Goal: Transaction & Acquisition: Purchase product/service

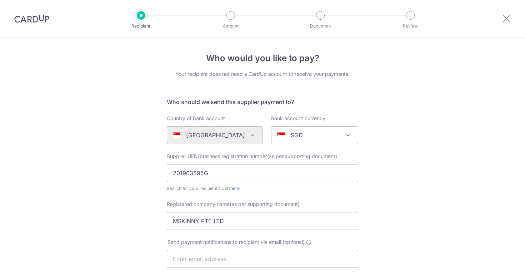
select select "18"
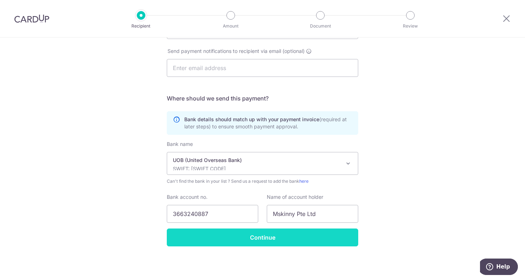
type input "3663240887"
click at [273, 238] on input "Continue" at bounding box center [262, 237] width 191 height 18
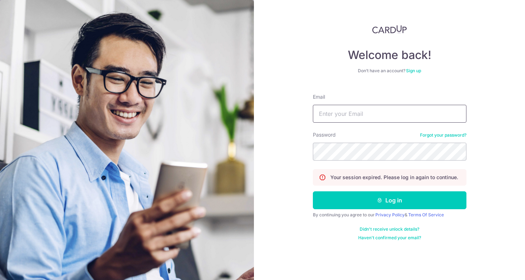
click at [359, 111] on input "Email" at bounding box center [390, 114] width 154 height 18
click at [364, 119] on input "Email" at bounding box center [390, 114] width 154 height 18
click at [380, 117] on input "bradleyfk@gmail.com" at bounding box center [390, 114] width 154 height 18
drag, startPoint x: 387, startPoint y: 118, endPoint x: 387, endPoint y: 101, distance: 16.4
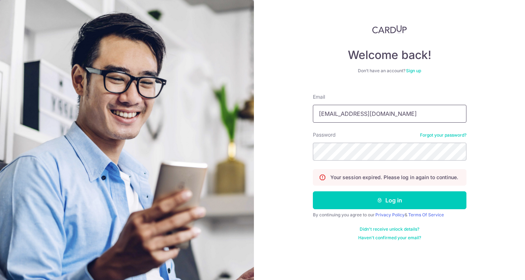
click at [387, 105] on input "bradleyfk@gmail.com" at bounding box center [390, 114] width 154 height 18
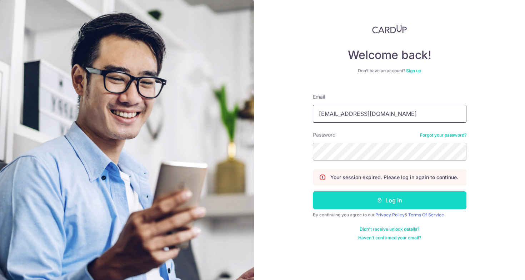
type input "mskinnycoffeesg@gmail.com"
click at [392, 196] on button "Log in" at bounding box center [390, 200] width 154 height 18
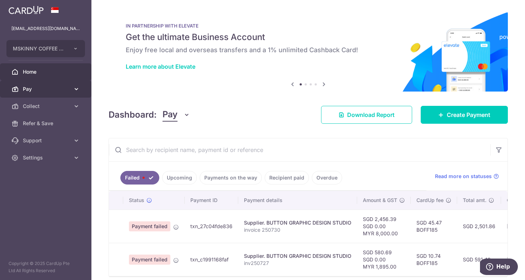
click at [63, 91] on span "Pay" at bounding box center [46, 88] width 47 height 7
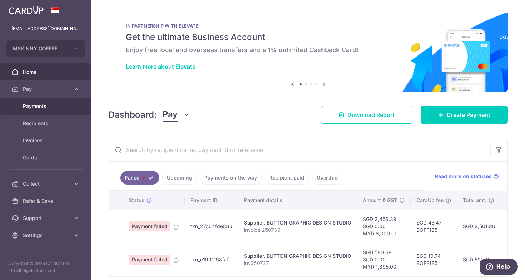
click at [46, 105] on span "Payments" at bounding box center [46, 106] width 47 height 7
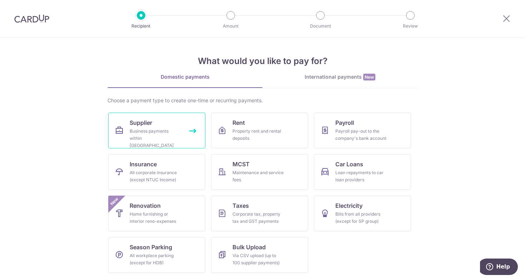
click at [158, 137] on div "Business payments within Singapore" at bounding box center [155, 138] width 51 height 21
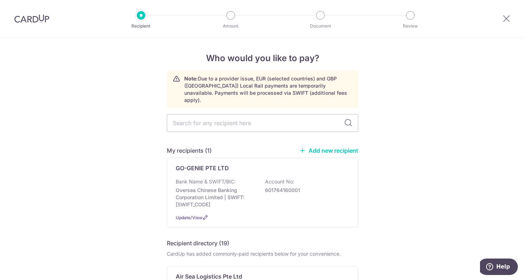
click at [335, 147] on link "Add new recipient" at bounding box center [328, 150] width 59 height 7
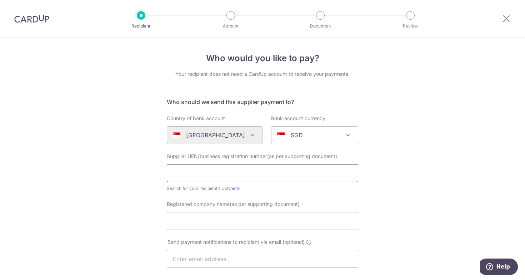
click at [243, 180] on input "text" at bounding box center [262, 173] width 191 height 18
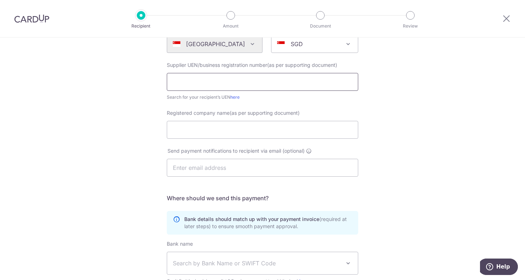
scroll to position [191, 0]
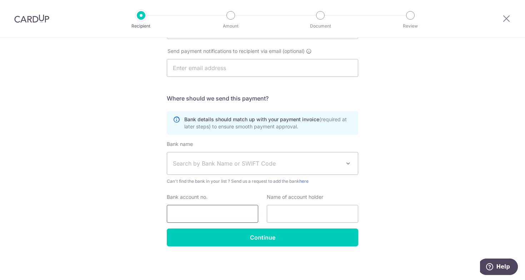
click at [218, 214] on input "Bank account no." at bounding box center [212, 214] width 91 height 18
paste input "3663240887"
type input "3663240887"
click at [206, 163] on span "Search by Bank Name or SWIFT Code" at bounding box center [257, 163] width 168 height 9
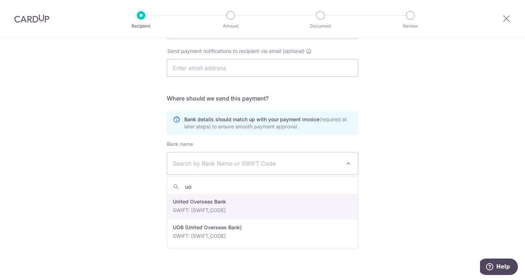
type input "uo"
select select "23668"
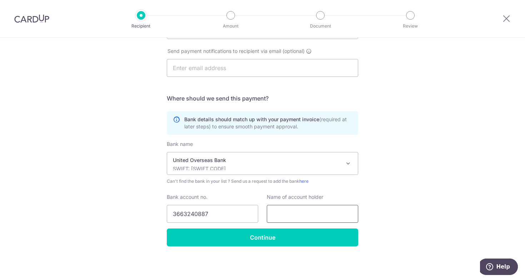
click at [297, 215] on input "text" at bounding box center [312, 214] width 91 height 18
paste input "Mskinny Pte Ltd"
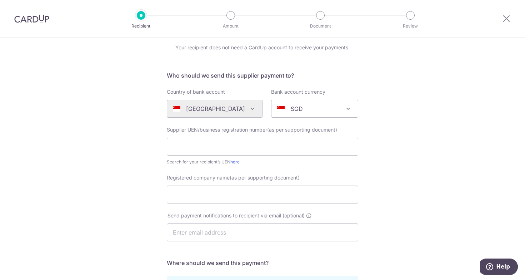
scroll to position [12, 0]
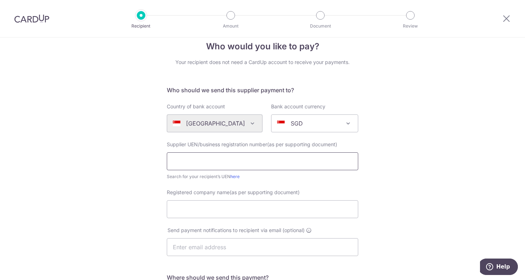
type input "Mskinny Pte Ltd"
click at [206, 162] on input "text" at bounding box center [262, 161] width 191 height 18
click at [245, 214] on input "Registered company name(as per supporting document)" at bounding box center [262, 209] width 191 height 18
paste input "Mskinny Pte Ltd"
type input "Mskinny Pte Ltd"
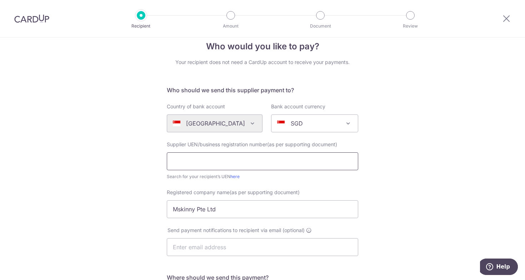
click at [254, 161] on input "text" at bounding box center [262, 161] width 191 height 18
paste input "201903595G"
type input "201903595G"
click at [434, 166] on div "Who would you like to pay? Your recipient does not need a CardUp account to rec…" at bounding box center [262, 242] width 525 height 433
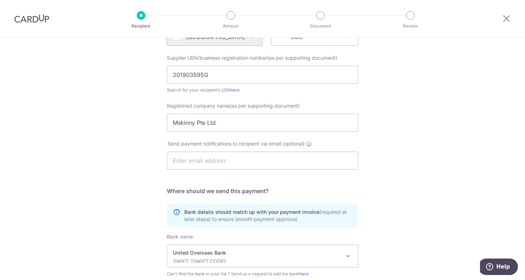
scroll to position [191, 0]
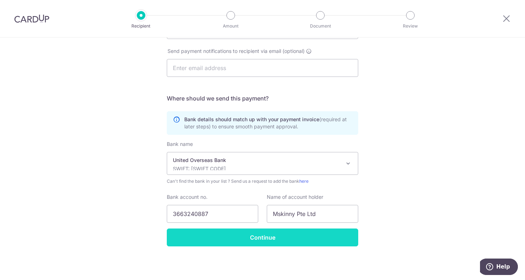
click at [264, 238] on input "Continue" at bounding box center [262, 237] width 191 height 18
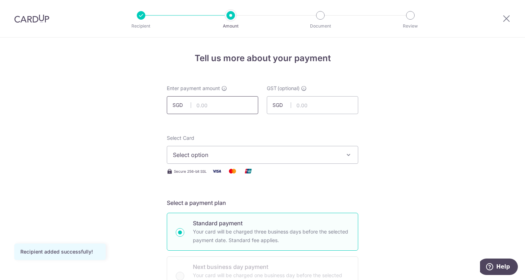
click at [215, 106] on input "text" at bounding box center [212, 105] width 91 height 18
type input "91,718.50"
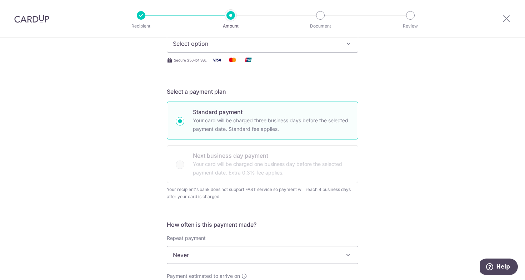
scroll to position [70, 0]
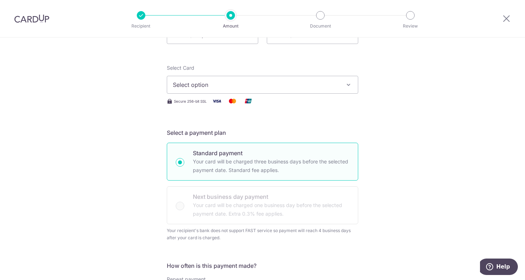
click at [206, 86] on span "Select option" at bounding box center [256, 84] width 166 height 9
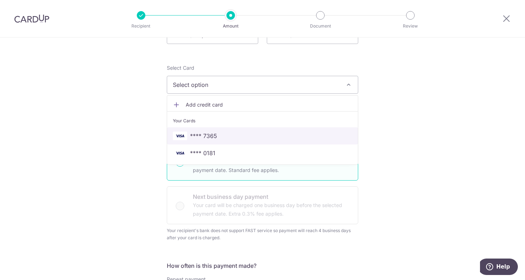
click at [230, 134] on span "**** 7365" at bounding box center [262, 135] width 179 height 9
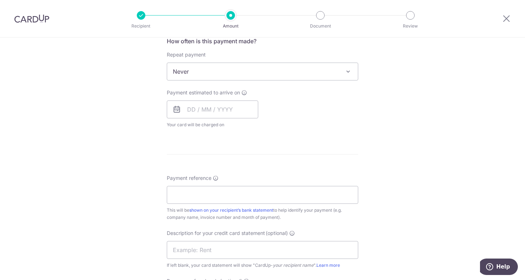
scroll to position [314, 0]
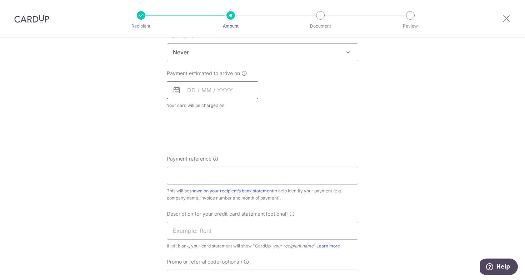
click at [195, 93] on input "text" at bounding box center [212, 90] width 91 height 18
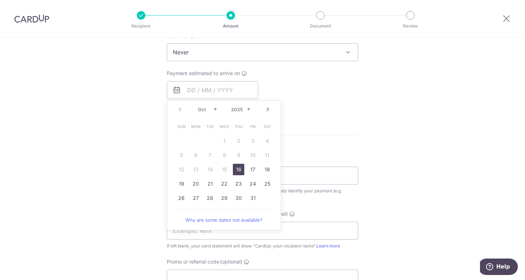
click at [239, 169] on link "16" at bounding box center [238, 169] width 11 height 11
type input "16/10/2025"
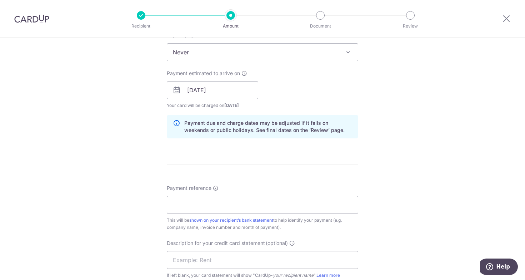
click at [386, 123] on div "Tell us more about your payment Enter payment amount SGD 91,718.50 91718.50 GST…" at bounding box center [262, 94] width 525 height 740
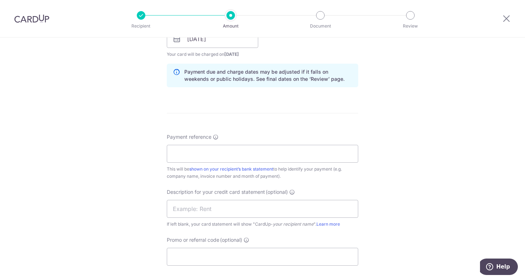
scroll to position [366, 0]
click at [208, 156] on input "Payment reference" at bounding box center [262, 153] width 191 height 18
paste input "MSC-2025-165"
type input "MSC2025165"
click at [205, 205] on input "text" at bounding box center [262, 208] width 191 height 18
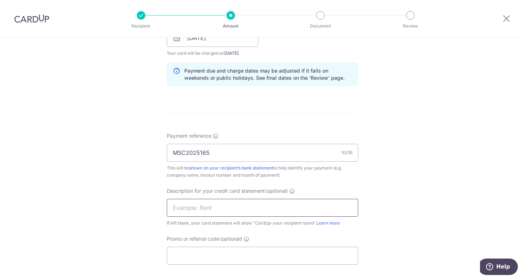
paste input "MSC2025165"
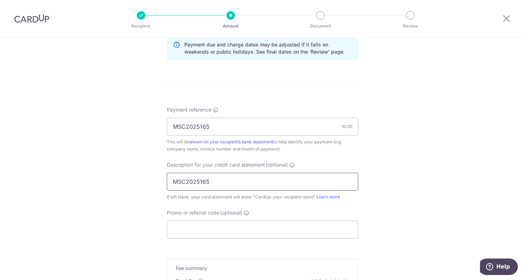
scroll to position [409, 0]
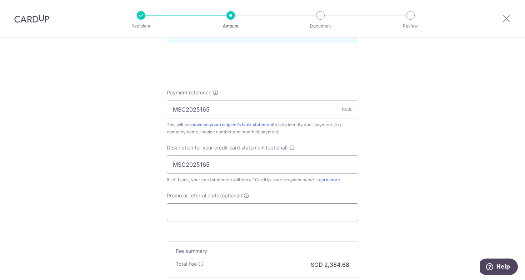
type input "MSC2025165"
click at [205, 206] on input "Promo or referral code (optional)" at bounding box center [262, 212] width 191 height 18
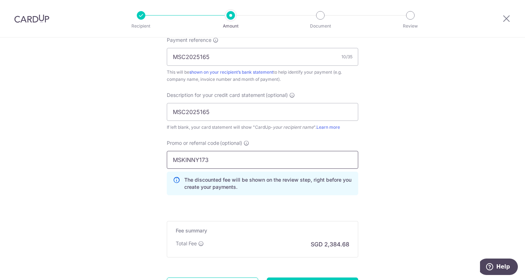
type input "MSKINNY173"
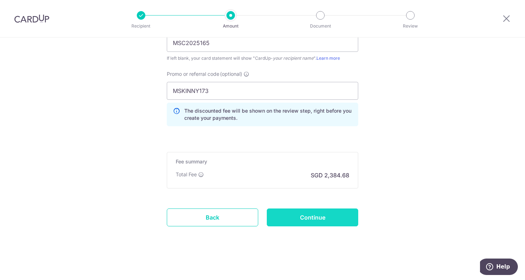
click at [318, 219] on input "Continue" at bounding box center [312, 217] width 91 height 18
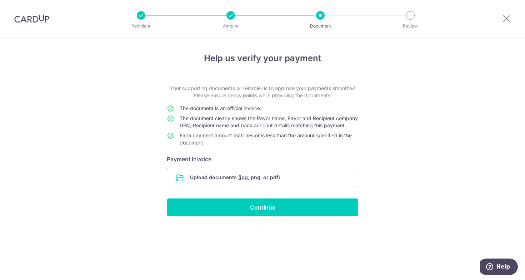
click at [255, 186] on input "file" at bounding box center [262, 177] width 191 height 19
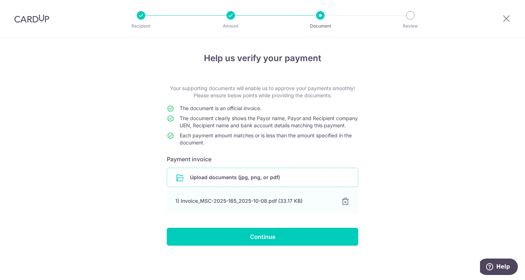
scroll to position [6, 0]
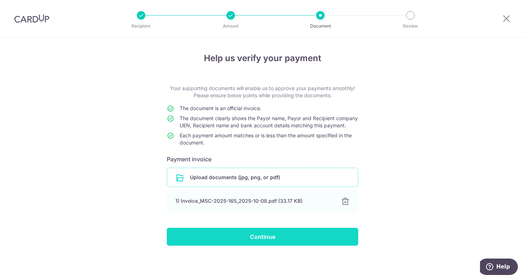
click at [260, 238] on input "Continue" at bounding box center [262, 237] width 191 height 18
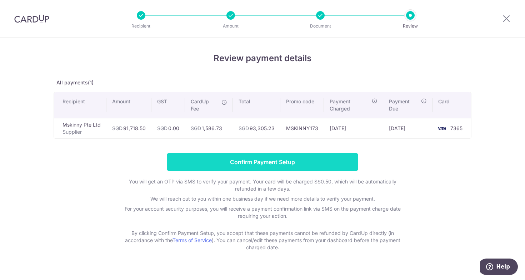
click at [292, 160] on input "Confirm Payment Setup" at bounding box center [262, 162] width 191 height 18
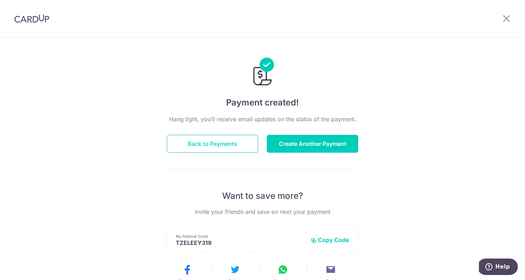
click at [248, 149] on button "Back to Payments" at bounding box center [212, 144] width 91 height 18
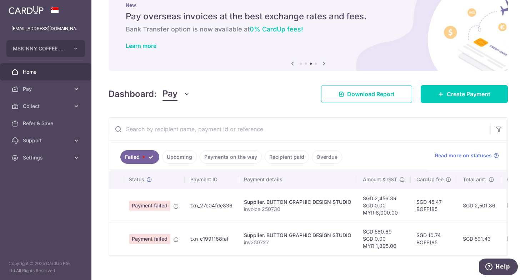
scroll to position [30, 0]
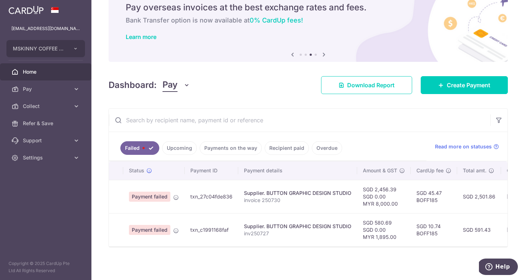
click at [185, 145] on link "Upcoming" at bounding box center [179, 148] width 35 height 14
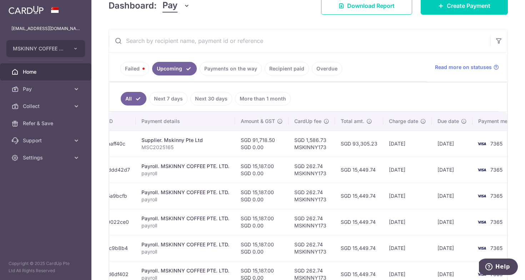
scroll to position [0, 104]
